Goal: Task Accomplishment & Management: Manage account settings

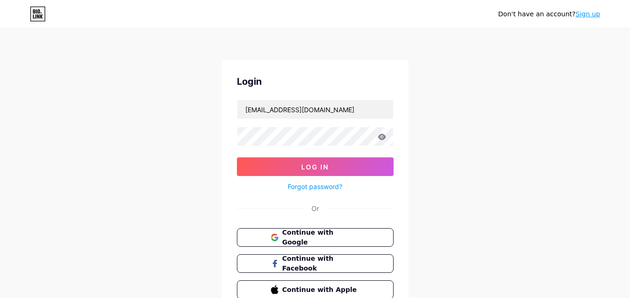
type input "[EMAIL_ADDRESS][DOMAIN_NAME]"
click at [237, 158] on button "Log In" at bounding box center [315, 167] width 157 height 19
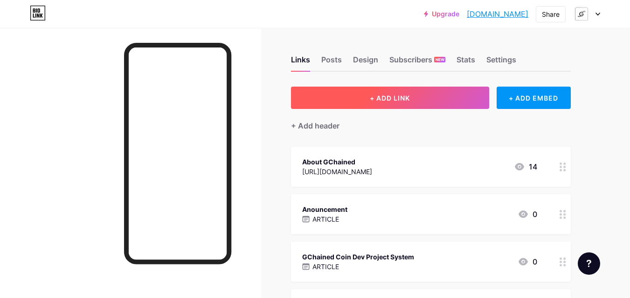
click at [344, 99] on button "+ ADD LINK" at bounding box center [390, 98] width 198 height 22
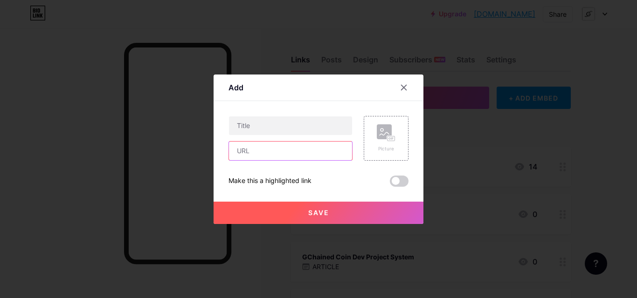
click at [277, 151] on input "text" at bounding box center [290, 151] width 123 height 19
paste input "[DOMAIN_NAME][URL]"
type input "[URL][DOMAIN_NAME]"
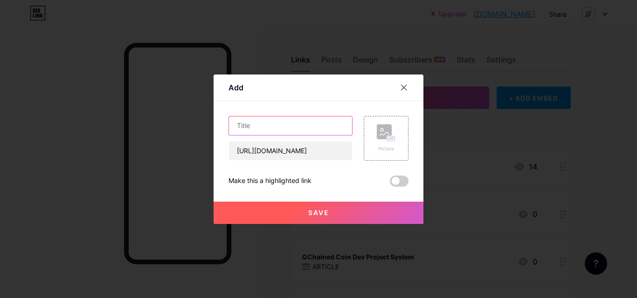
click at [288, 129] on input "text" at bounding box center [290, 126] width 123 height 19
paste input "AI Website Generator"
type input "GCHAINED [PERSON_NAME] Website Generator"
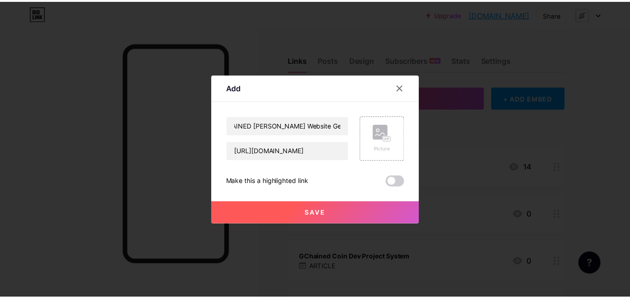
scroll to position [0, 0]
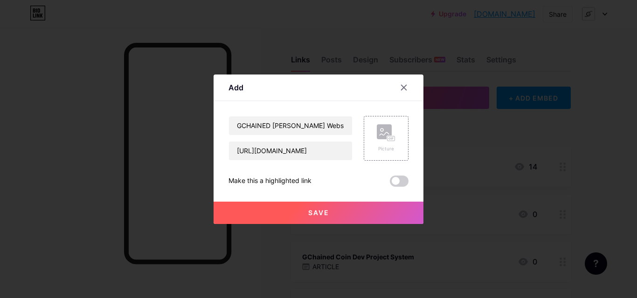
click at [308, 211] on span "Save" at bounding box center [318, 213] width 21 height 8
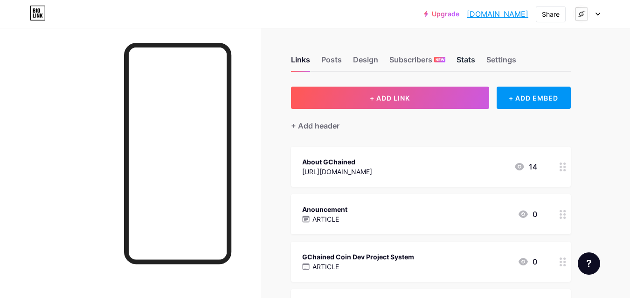
click at [465, 59] on div "Stats" at bounding box center [465, 62] width 19 height 17
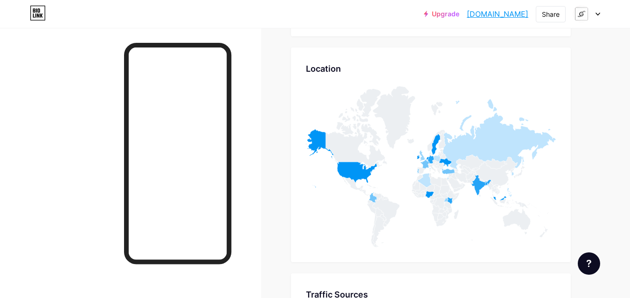
scroll to position [3933, 0]
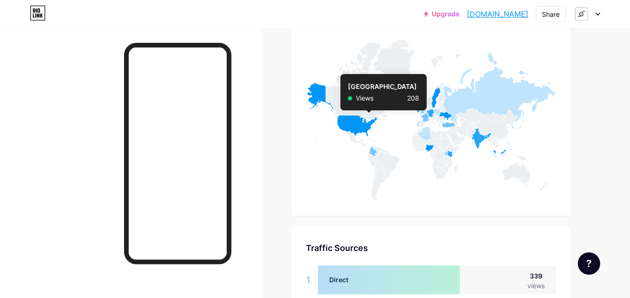
click at [364, 129] on icon at bounding box center [341, 112] width 71 height 58
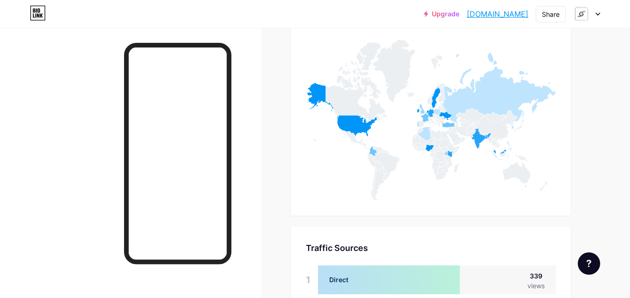
click at [596, 17] on div at bounding box center [586, 14] width 27 height 17
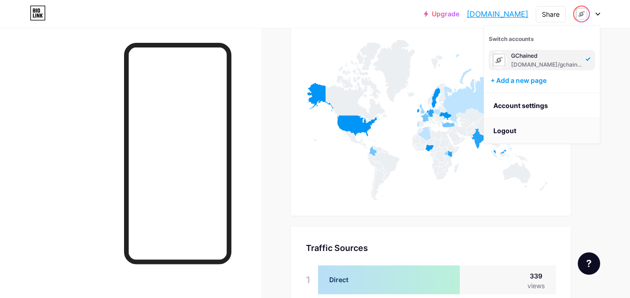
click at [520, 130] on li "Logout" at bounding box center [542, 130] width 116 height 25
